Goal: Transaction & Acquisition: Purchase product/service

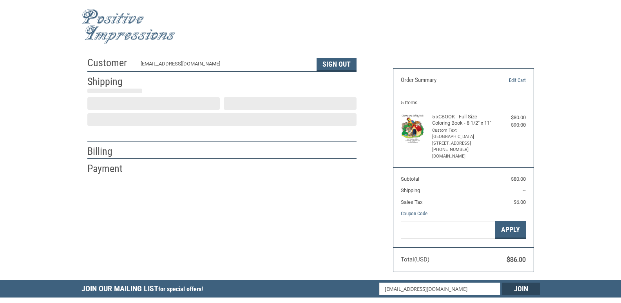
scroll to position [11, 0]
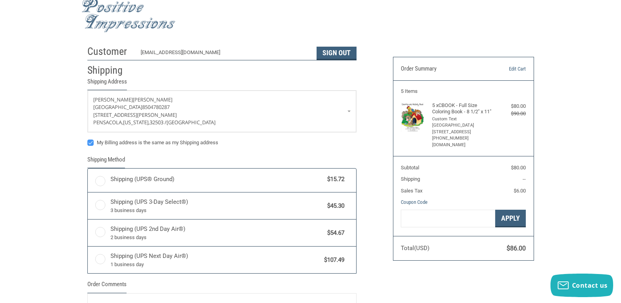
radio input "true"
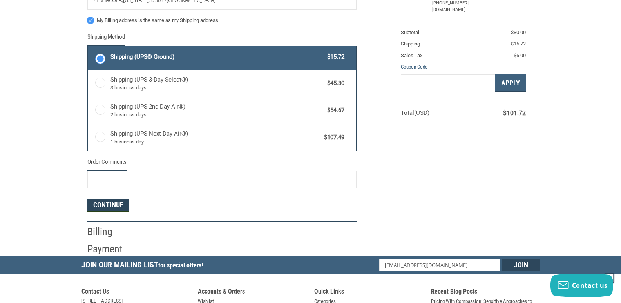
scroll to position [129, 0]
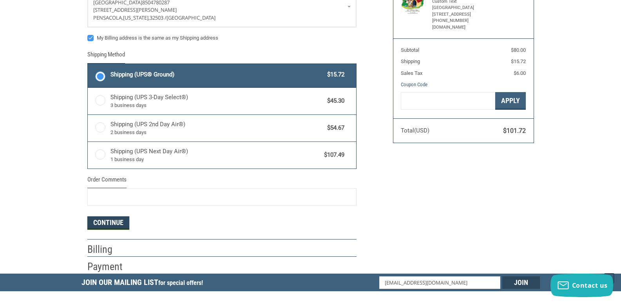
click at [108, 224] on button "Continue" at bounding box center [108, 222] width 42 height 13
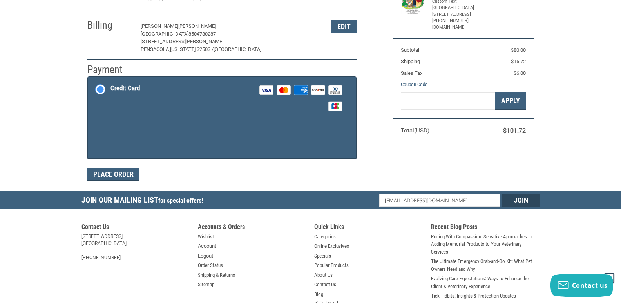
scroll to position [129, 0]
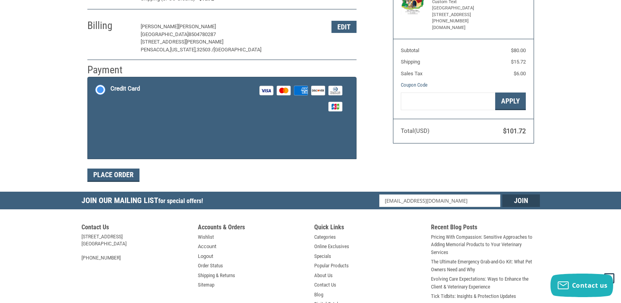
drag, startPoint x: 108, startPoint y: 224, endPoint x: 153, endPoint y: 225, distance: 45.5
click at [153, 225] on h5 "Contact Us" at bounding box center [136, 228] width 109 height 10
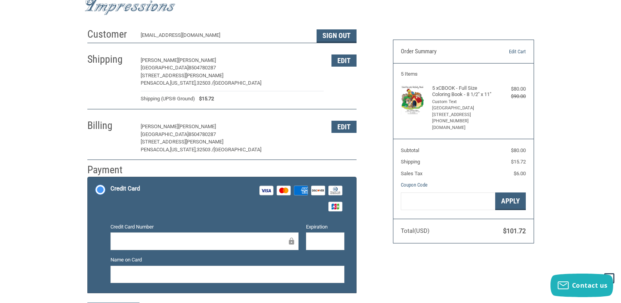
scroll to position [11, 0]
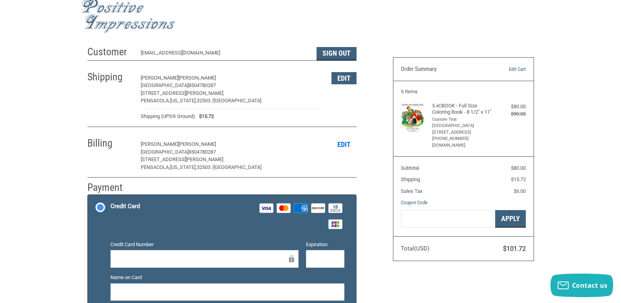
click at [342, 151] on button "Edit" at bounding box center [344, 144] width 25 height 12
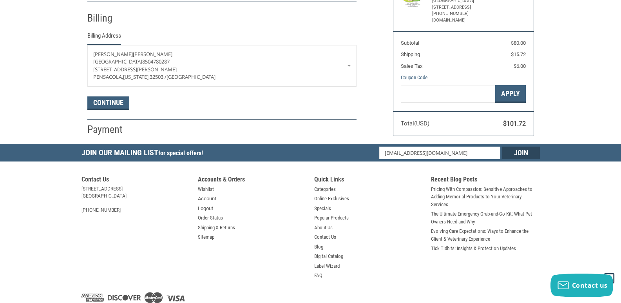
scroll to position [138, 0]
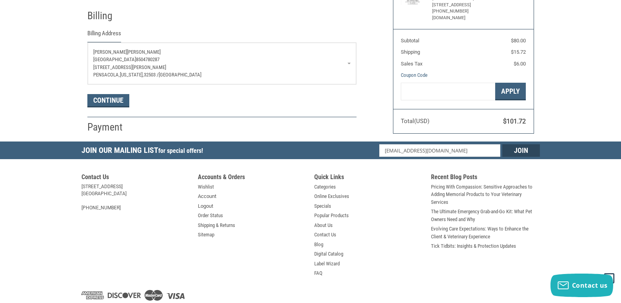
click at [208, 58] on p "[GEOGRAPHIC_DATA] 8504780287" at bounding box center [222, 60] width 258 height 8
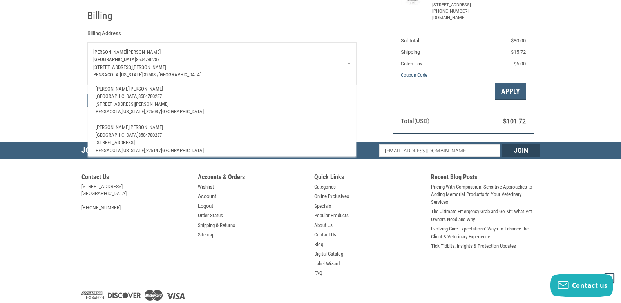
scroll to position [28, 0]
click at [129, 120] on span "[PERSON_NAME]" at bounding box center [146, 123] width 34 height 6
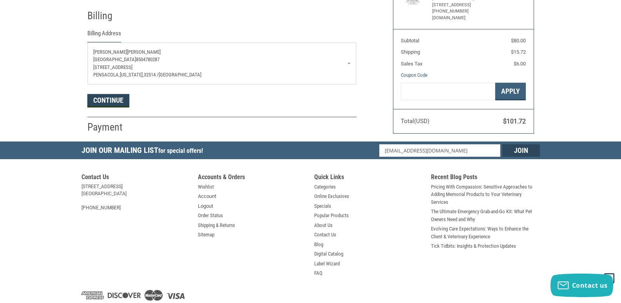
click at [125, 103] on button "Continue" at bounding box center [108, 100] width 42 height 13
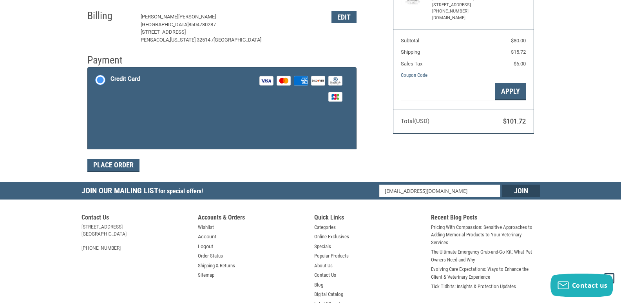
scroll to position [129, 0]
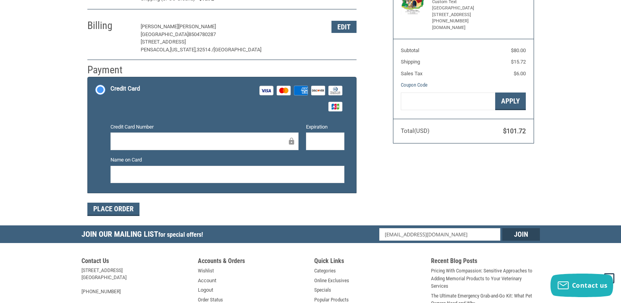
click at [210, 136] on div at bounding box center [205, 142] width 188 height 18
click at [195, 147] on div at bounding box center [205, 142] width 188 height 18
click at [346, 25] on button "Edit" at bounding box center [344, 27] width 25 height 12
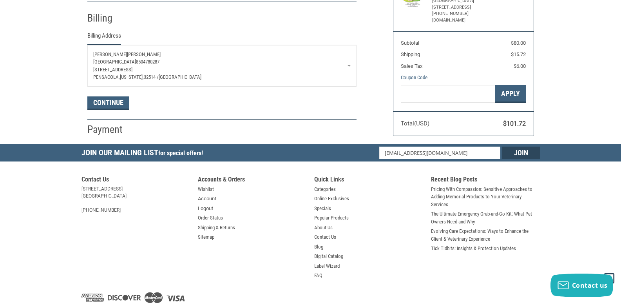
scroll to position [138, 0]
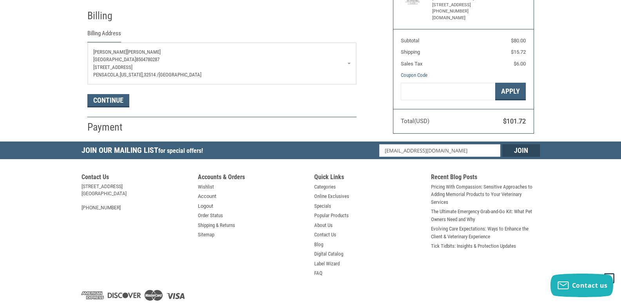
click at [140, 48] on p "[PERSON_NAME]" at bounding box center [222, 52] width 258 height 8
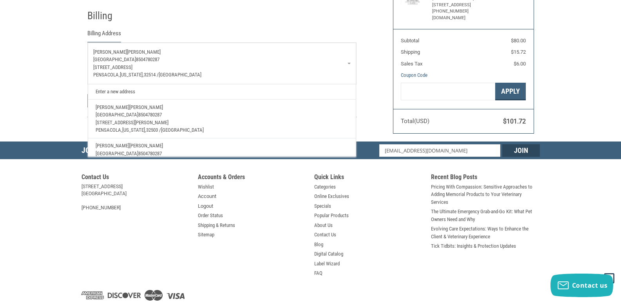
scroll to position [0, 0]
click at [142, 94] on link "Enter a new address" at bounding box center [222, 91] width 260 height 15
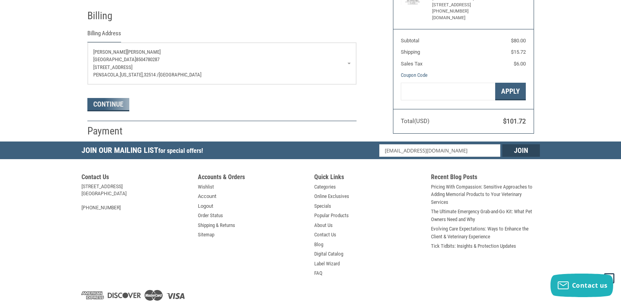
select select "US"
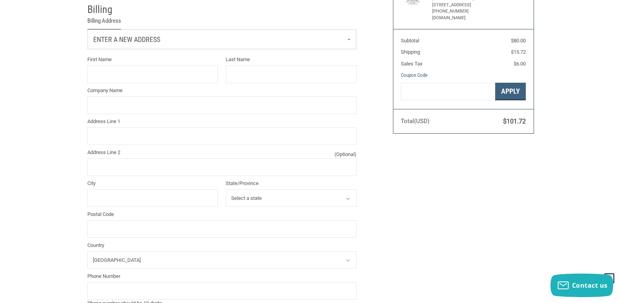
click at [137, 37] on span "Enter a new address" at bounding box center [126, 39] width 67 height 8
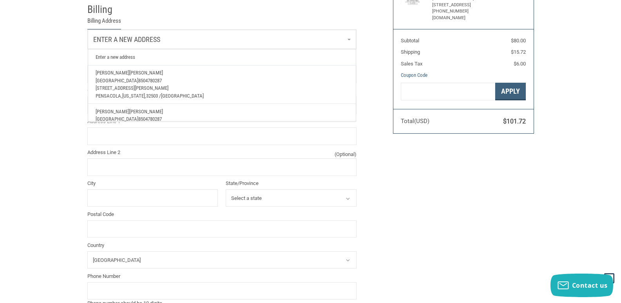
click at [147, 86] on p "[STREET_ADDRESS][PERSON_NAME]" at bounding box center [222, 88] width 252 height 8
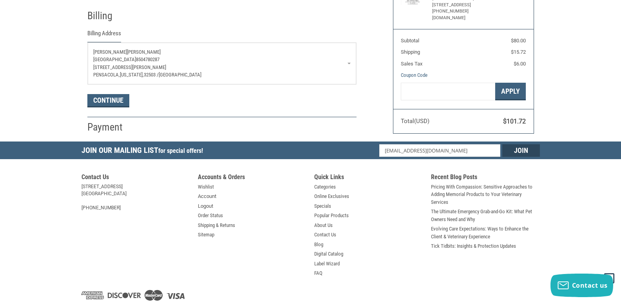
click at [127, 52] on span "[PERSON_NAME]" at bounding box center [144, 52] width 34 height 6
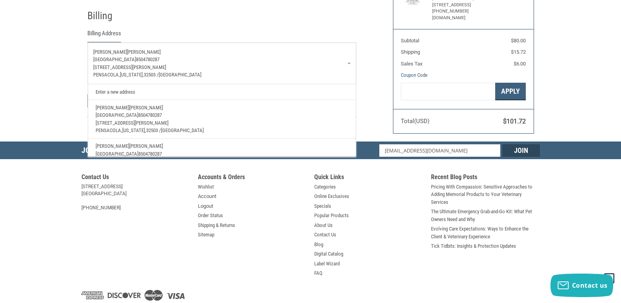
click at [160, 94] on link "Enter a new address" at bounding box center [222, 91] width 260 height 15
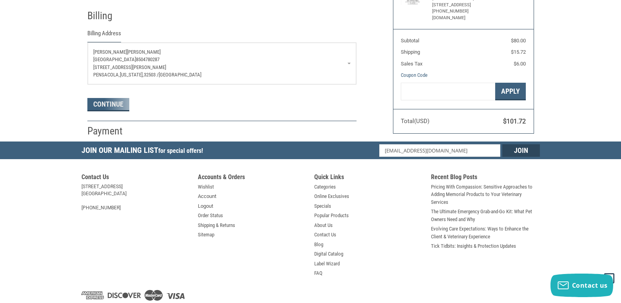
select select "US"
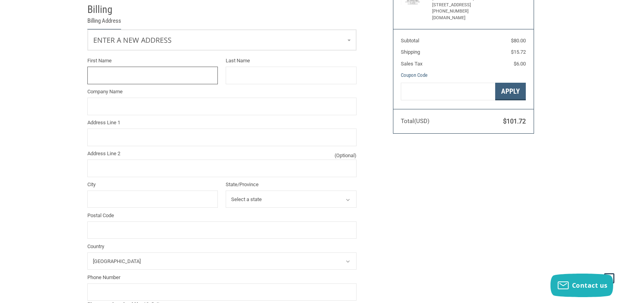
click at [163, 75] on input "First Name" at bounding box center [152, 76] width 131 height 18
type input "[PERSON_NAME]"
type input "[GEOGRAPHIC_DATA]"
type input "[STREET_ADDRESS]"
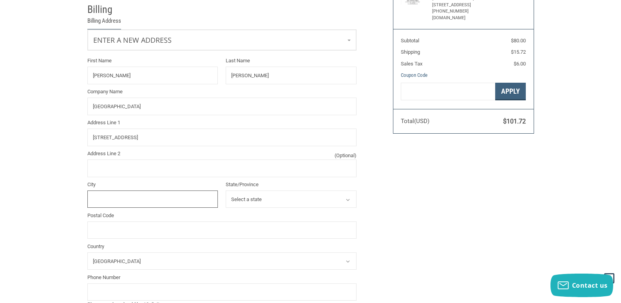
type input "Pensacola"
select select "FL"
type input "32514"
type input "8504780287"
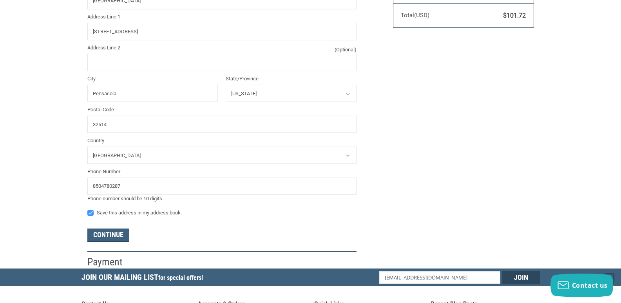
scroll to position [256, 0]
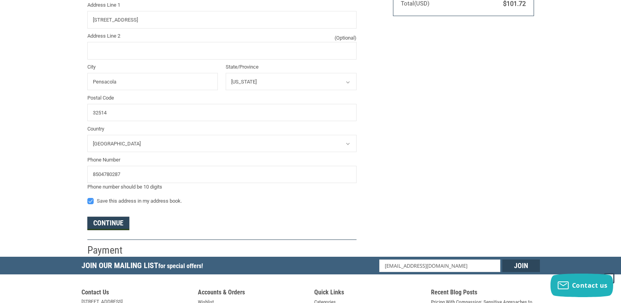
click at [122, 221] on button "Continue" at bounding box center [108, 223] width 42 height 13
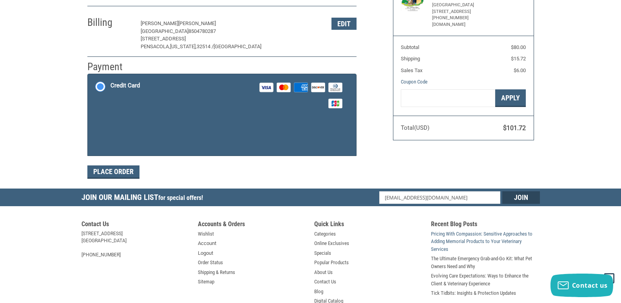
scroll to position [129, 0]
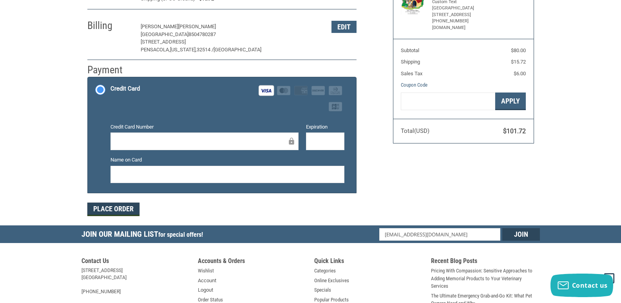
click at [122, 211] on button "Place Order" at bounding box center [113, 209] width 52 height 13
